Goal: Find specific page/section: Find specific page/section

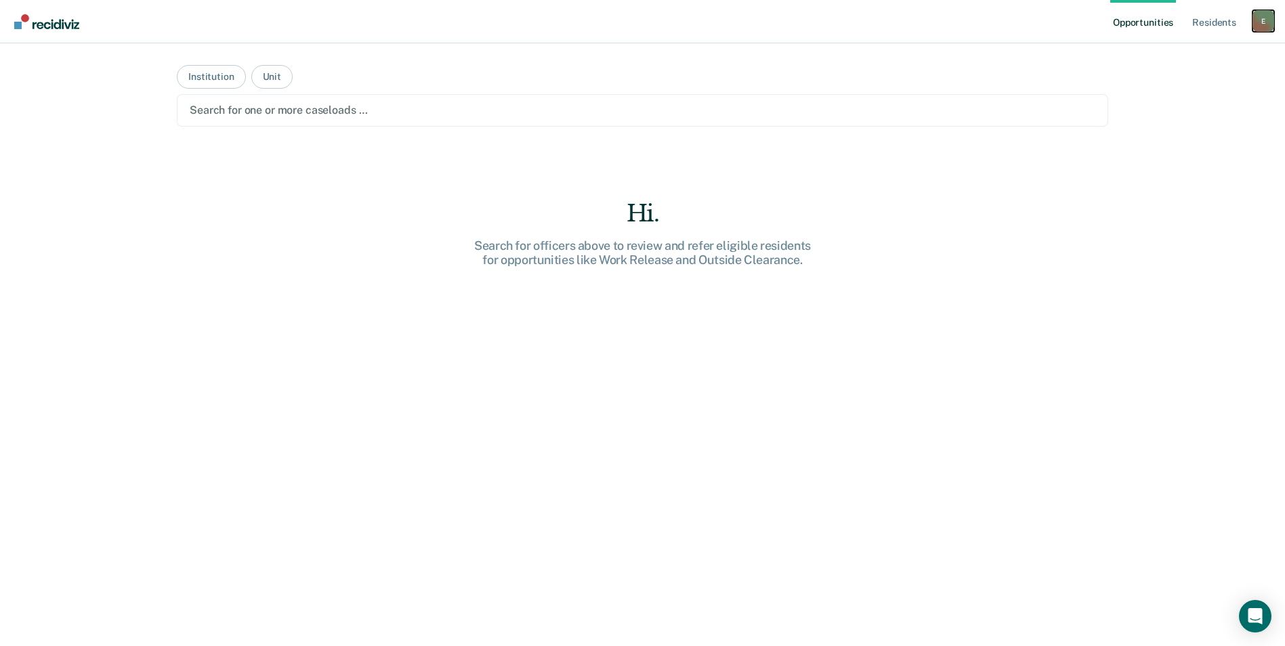
click at [1257, 26] on div "E" at bounding box center [1263, 21] width 22 height 22
click at [1135, 197] on div "Opportunities Resident s [PERSON_NAME][EMAIL_ADDRESS][DOMAIN_NAME] E Profile Ho…" at bounding box center [642, 323] width 1285 height 646
click at [52, 22] on img "Main navigation" at bounding box center [47, 21] width 65 height 15
click at [244, 108] on div at bounding box center [642, 110] width 905 height 16
click at [221, 72] on button "Institution" at bounding box center [211, 77] width 68 height 24
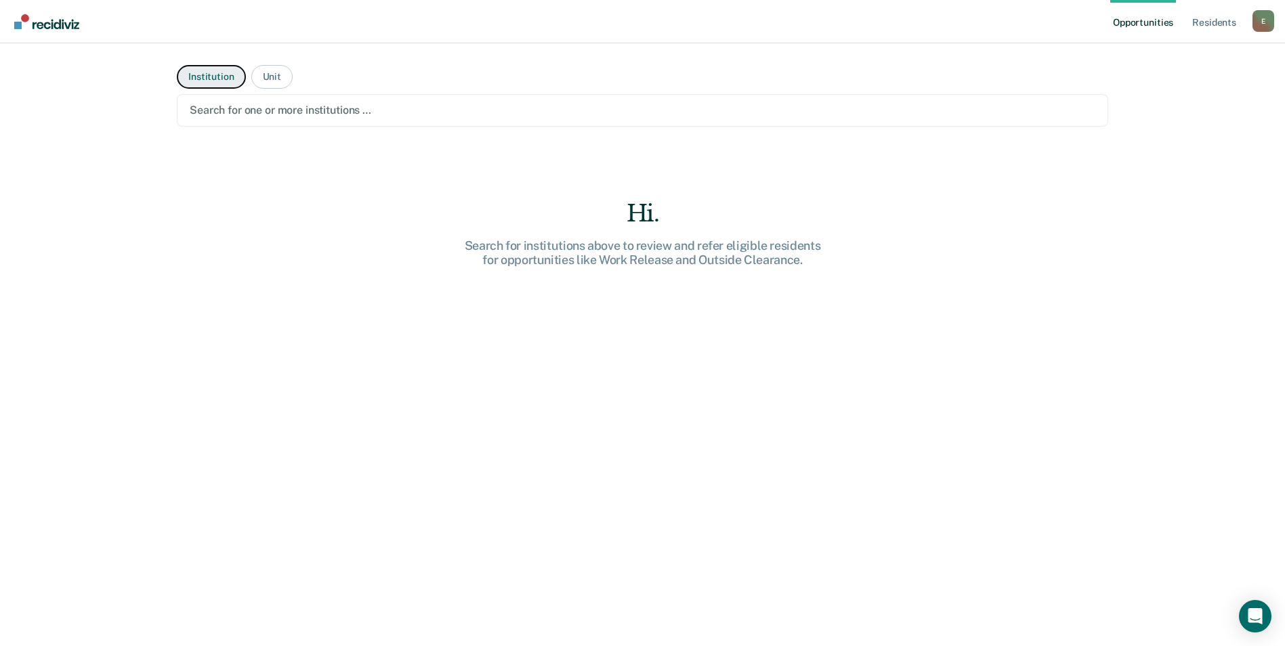
click at [221, 72] on button "Institution" at bounding box center [211, 77] width 68 height 24
click at [218, 77] on button "Institution" at bounding box center [211, 77] width 68 height 24
click at [225, 112] on div at bounding box center [642, 110] width 905 height 16
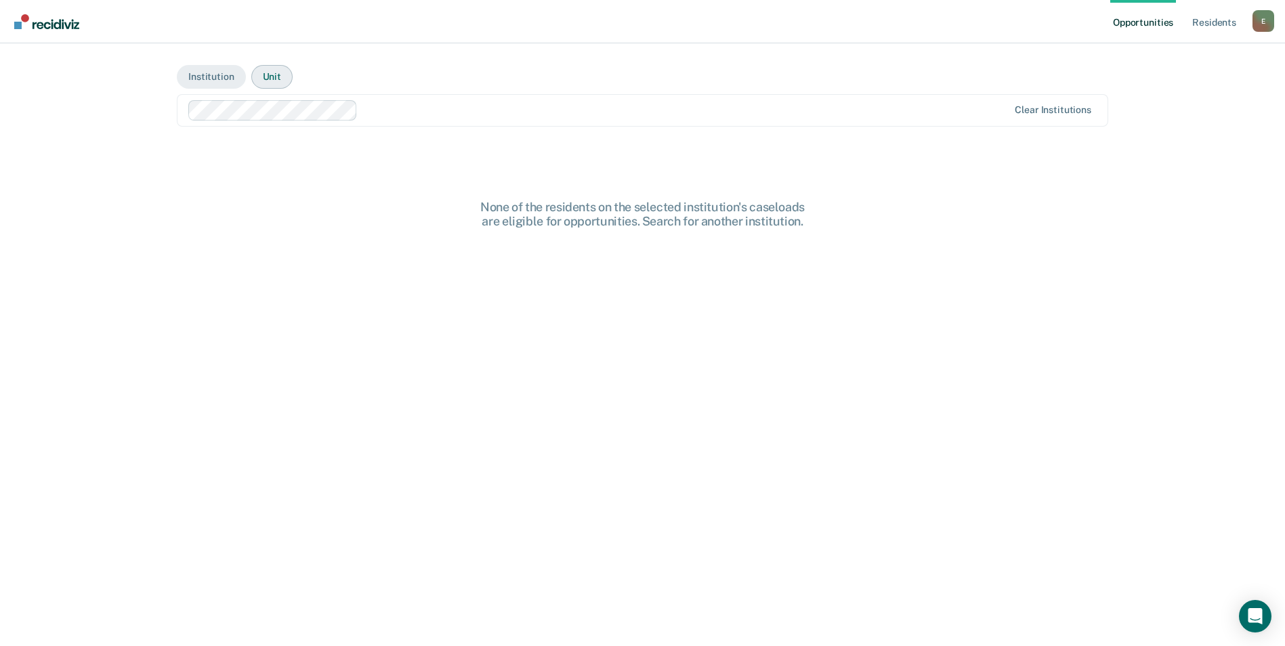
click at [265, 81] on button "Unit" at bounding box center [271, 77] width 41 height 24
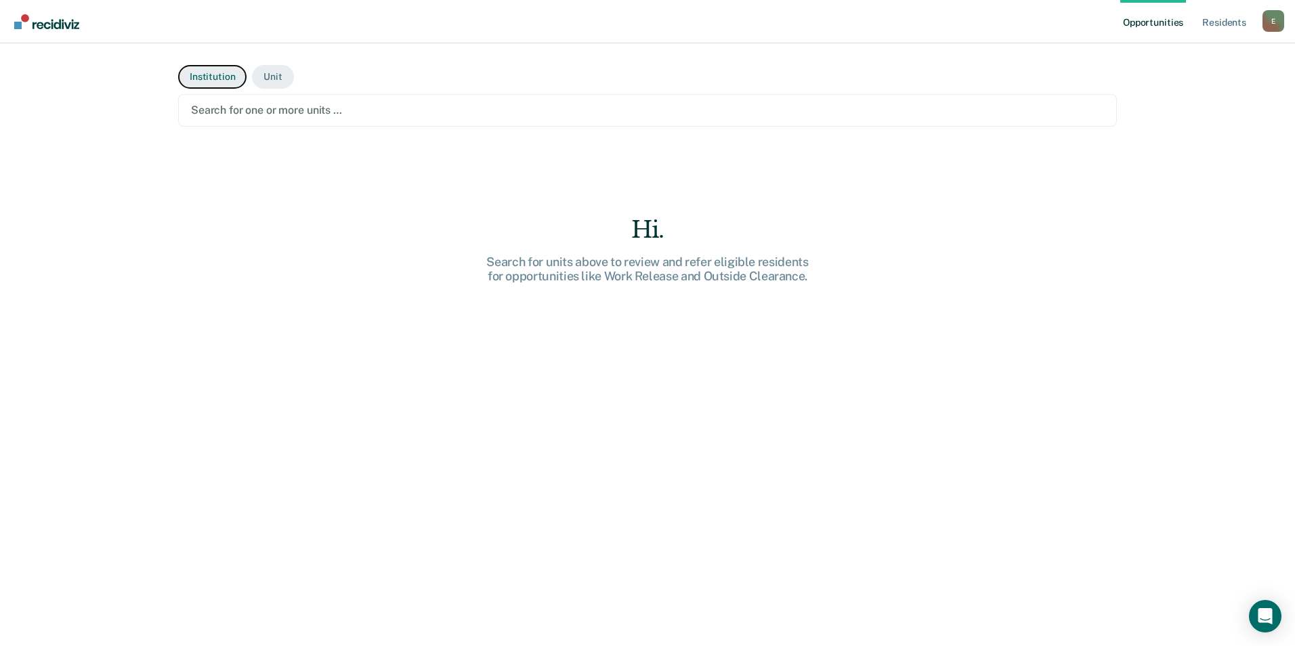
click at [223, 87] on button "Institution" at bounding box center [212, 77] width 68 height 24
